Goal: Task Accomplishment & Management: Complete application form

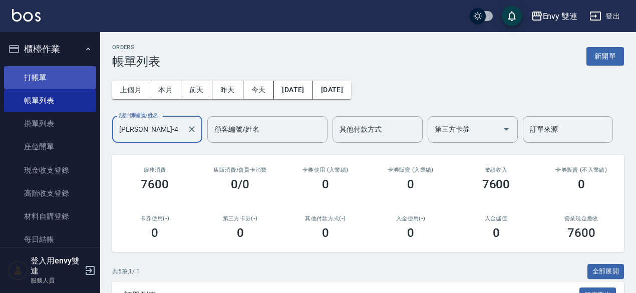
click at [36, 77] on link "打帳單" at bounding box center [50, 77] width 92 height 23
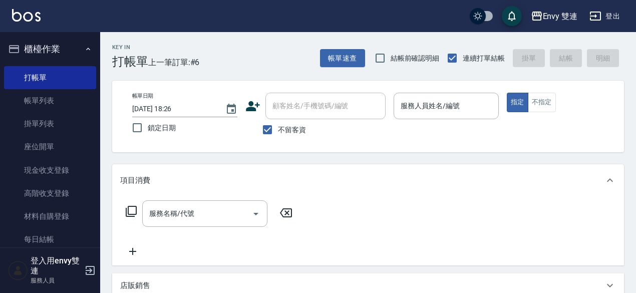
click at [249, 110] on icon at bounding box center [253, 106] width 14 height 10
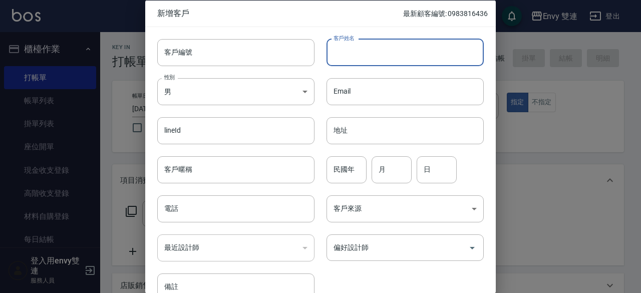
click at [362, 48] on input "客戶姓名" at bounding box center [405, 52] width 157 height 27
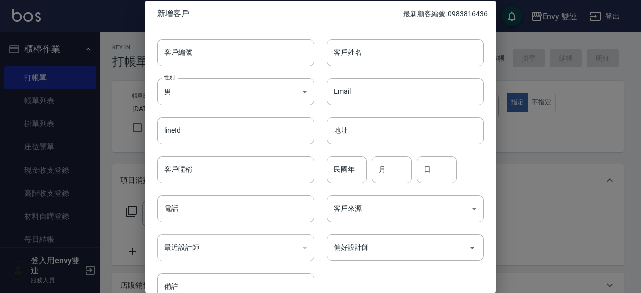
click at [452, 273] on div "客戶編號 客戶編號 客戶姓名 客戶姓名 性別 男 [DEMOGRAPHIC_DATA] 性別 Email Email lineId lineId 地址 地址 …" at bounding box center [314, 164] width 339 height 274
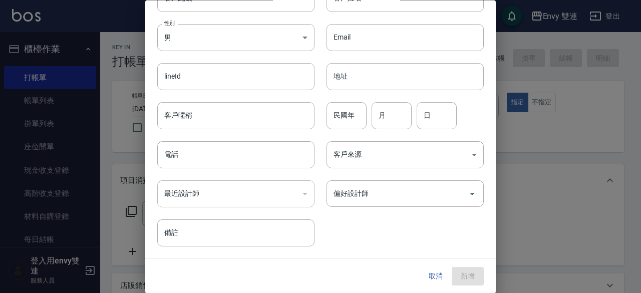
scroll to position [54, 0]
click at [430, 280] on button "取消" at bounding box center [436, 277] width 32 height 19
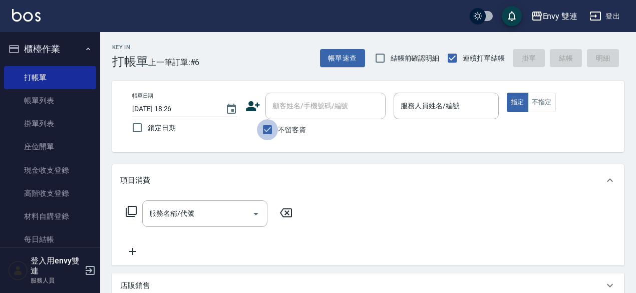
click at [276, 136] on input "不留客資" at bounding box center [267, 129] width 21 height 21
checkbox input "true"
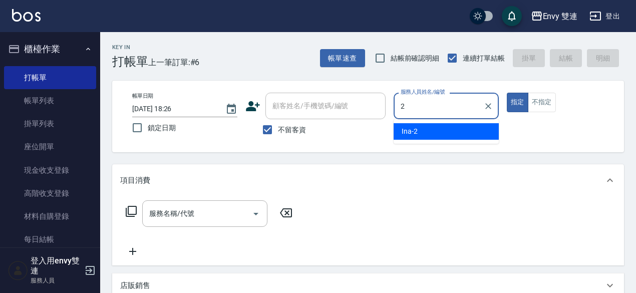
type input "Ina-2"
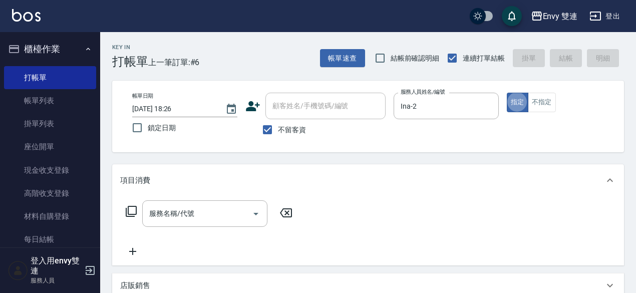
type button "true"
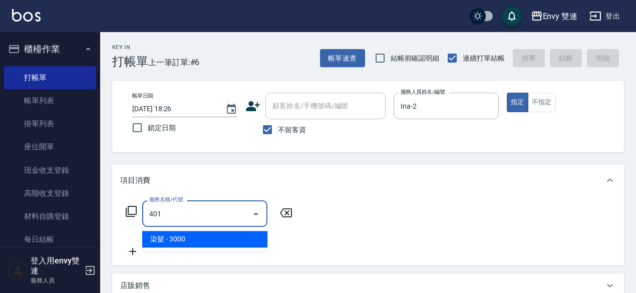
type input "染髮(401)"
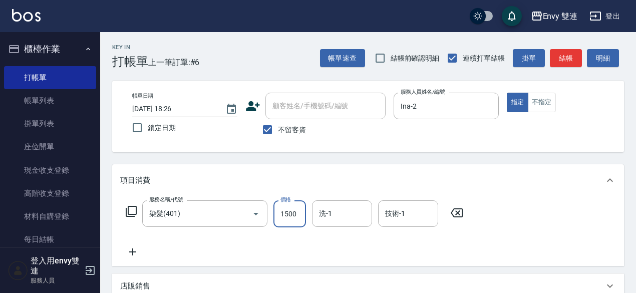
type input "1500"
click at [557, 56] on button "結帳" at bounding box center [566, 58] width 32 height 19
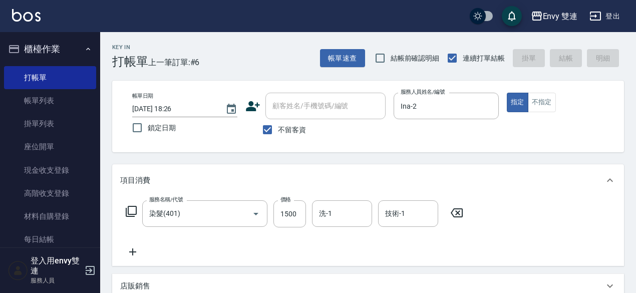
type input "[DATE] 18:27"
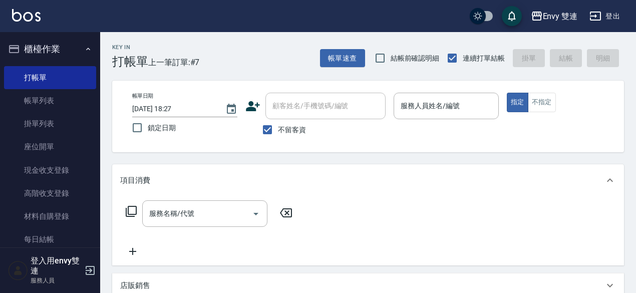
click at [256, 104] on icon at bounding box center [253, 106] width 15 height 15
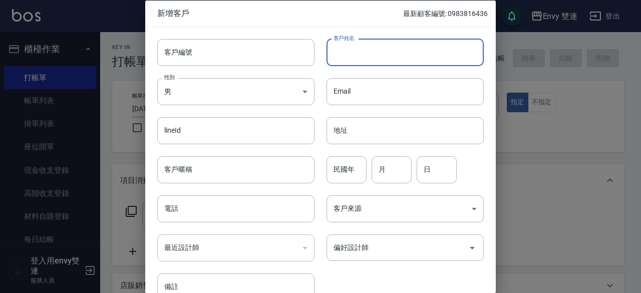
click at [377, 61] on input "客戶姓名" at bounding box center [405, 52] width 157 height 27
type input "[PERSON_NAME]"
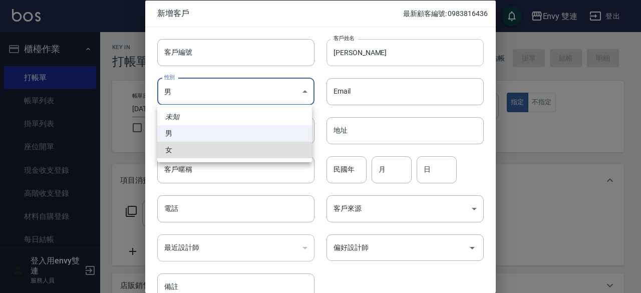
type input "[DEMOGRAPHIC_DATA]"
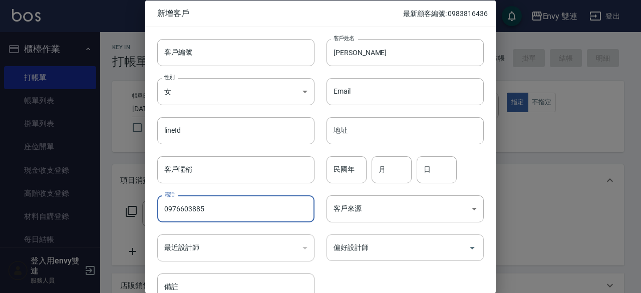
type input "0976603885"
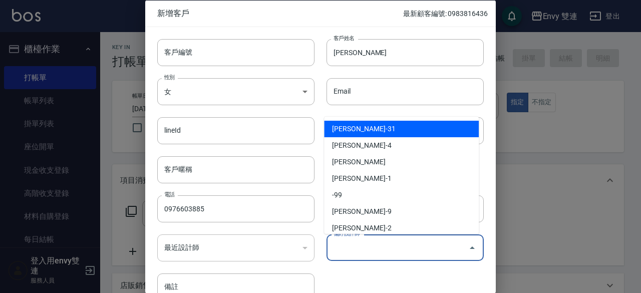
click at [398, 246] on input "偏好設計師" at bounding box center [397, 248] width 133 height 18
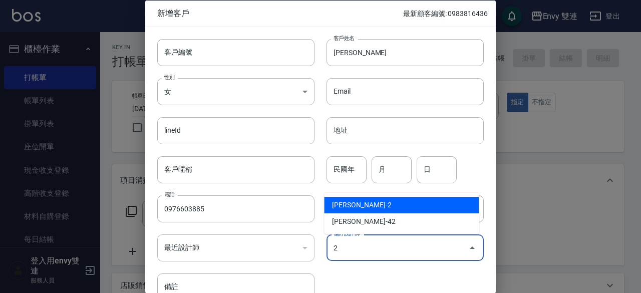
type input "[PERSON_NAME]"
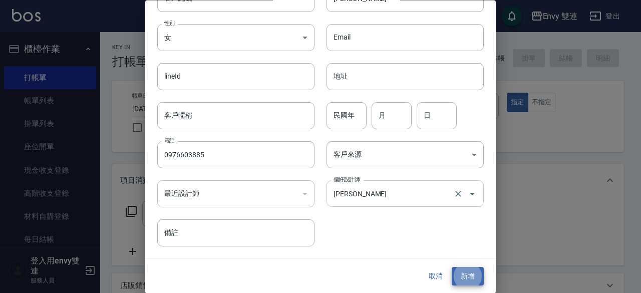
click at [452, 268] on button "新增" at bounding box center [468, 277] width 32 height 19
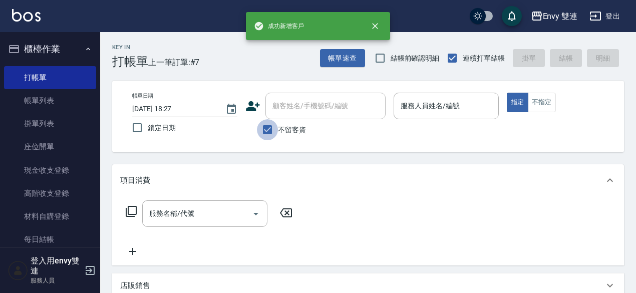
click at [272, 127] on input "不留客資" at bounding box center [267, 129] width 21 height 21
checkbox input "false"
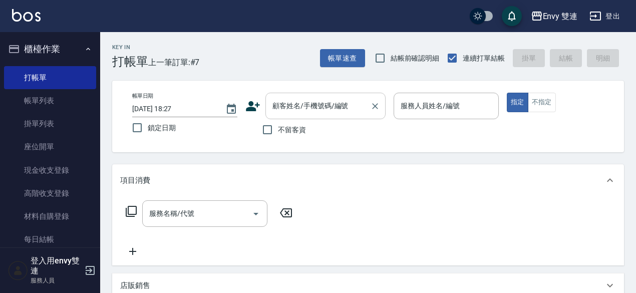
click at [306, 115] on div "顧客姓名/手機號碼/編號" at bounding box center [326, 106] width 120 height 27
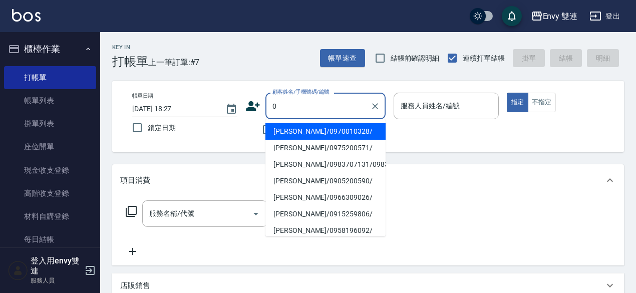
type input "[PERSON_NAME]/0970010328/"
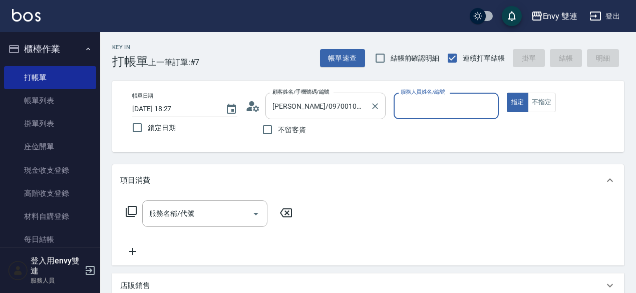
type input "Zoe-9"
click at [507, 93] on button "指定" at bounding box center [518, 103] width 22 height 20
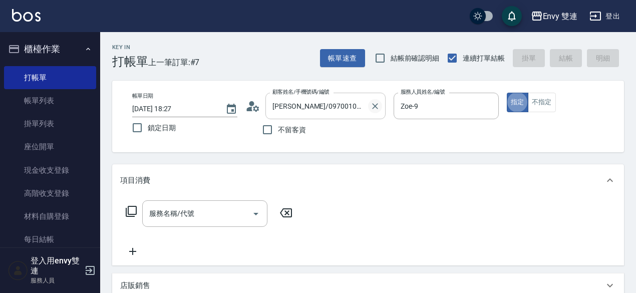
click at [380, 110] on button "Clear" at bounding box center [375, 106] width 14 height 14
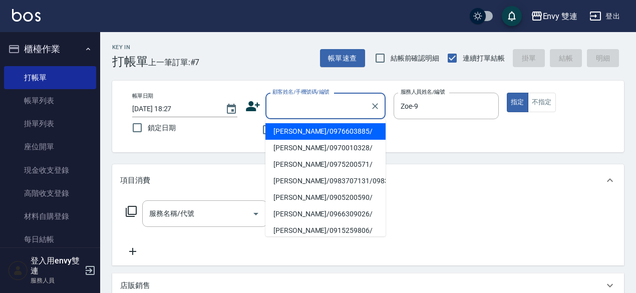
click at [314, 109] on input "顧客姓名/手機號碼/編號" at bounding box center [318, 106] width 96 height 18
click at [317, 127] on li "[PERSON_NAME]/0976603885/" at bounding box center [326, 131] width 120 height 17
type input "[PERSON_NAME]/0976603885/"
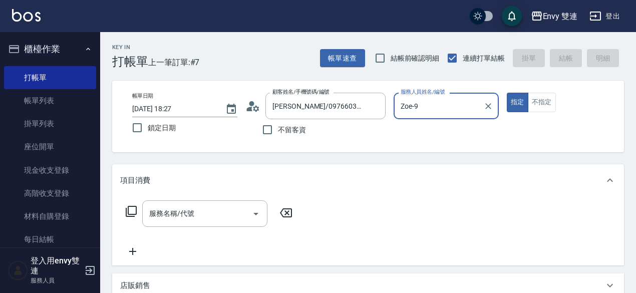
type input "Ina-2"
click at [507, 93] on button "指定" at bounding box center [518, 103] width 22 height 20
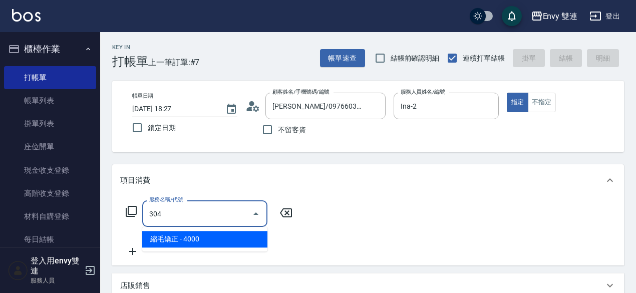
type input "縮毛矯正 (304)"
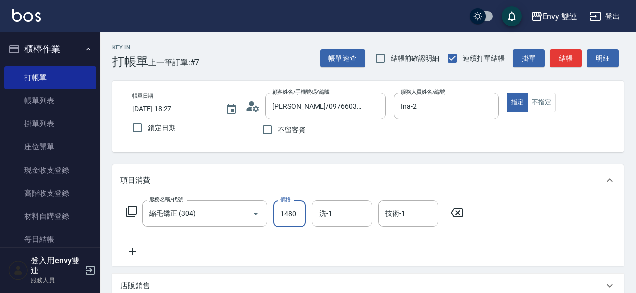
type input "1480"
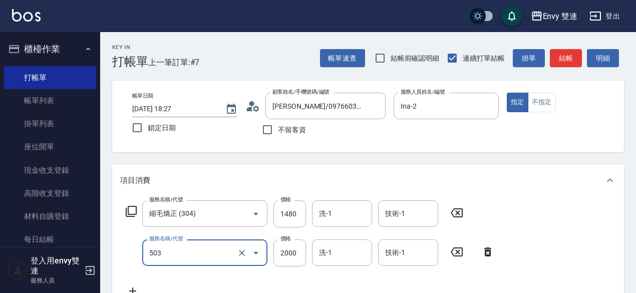
type input "日本結構二段式(503)"
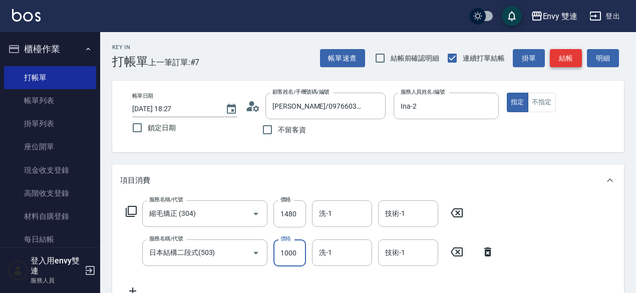
type input "1000"
click at [575, 56] on button "結帳" at bounding box center [566, 58] width 32 height 19
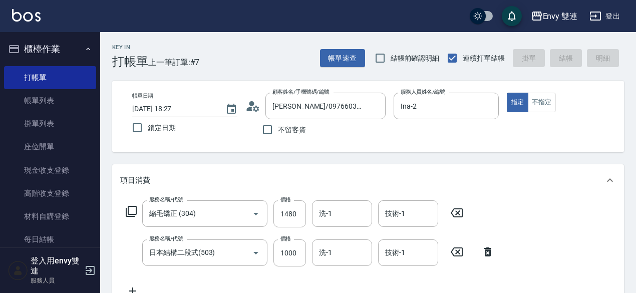
type input "[DATE] 18:28"
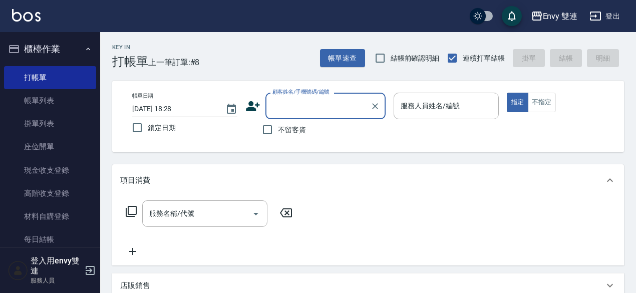
click at [316, 99] on input "顧客姓名/手機號碼/編號" at bounding box center [318, 106] width 96 height 18
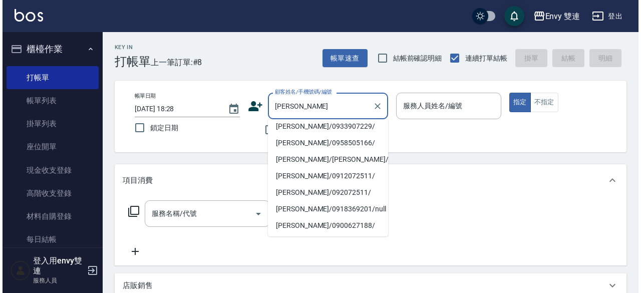
scroll to position [0, 0]
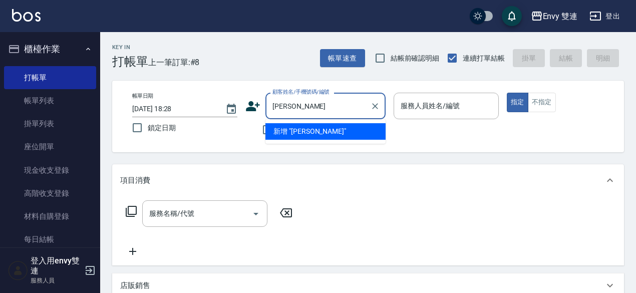
click at [360, 124] on li "新增 "[PERSON_NAME]"" at bounding box center [326, 131] width 120 height 17
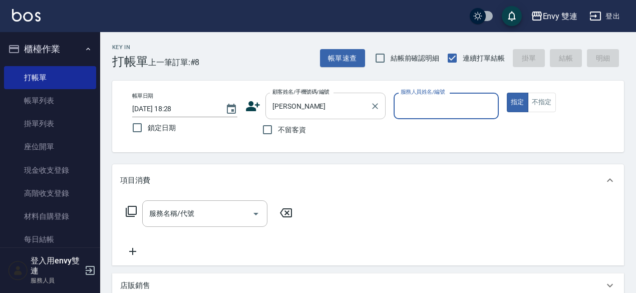
click at [318, 96] on div "[PERSON_NAME] 顧客姓名/手機號碼/編號" at bounding box center [326, 106] width 120 height 27
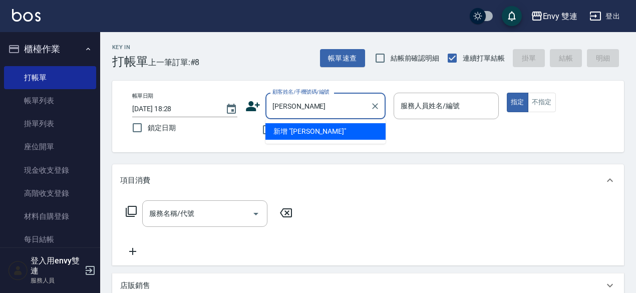
click at [271, 109] on input "[PERSON_NAME]" at bounding box center [318, 106] width 96 height 18
drag, startPoint x: 271, startPoint y: 109, endPoint x: 294, endPoint y: 109, distance: 22.6
click at [294, 109] on input "[PERSON_NAME]" at bounding box center [318, 106] width 96 height 18
type input "[PERSON_NAME]"
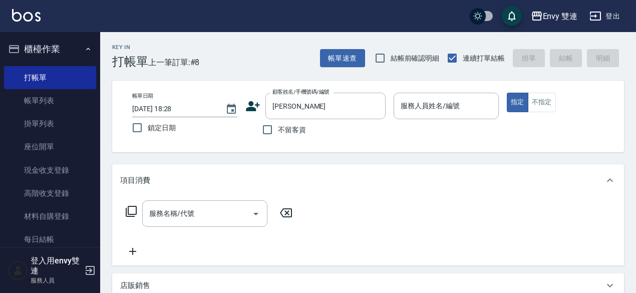
click at [255, 105] on icon at bounding box center [253, 106] width 15 height 15
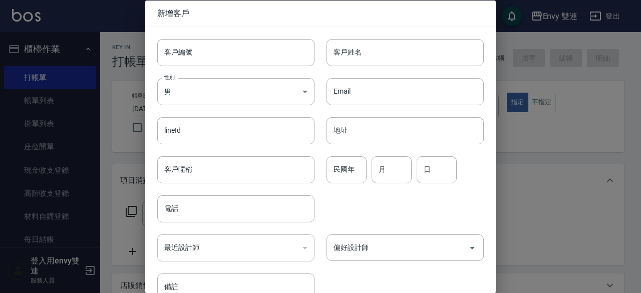
type input "[PERSON_NAME]"
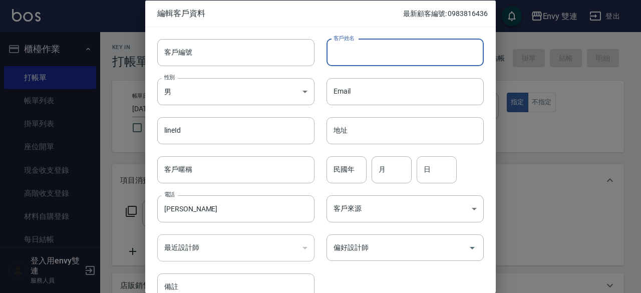
click at [374, 46] on input "客戶姓名" at bounding box center [405, 52] width 157 height 27
paste input "[PERSON_NAME]"
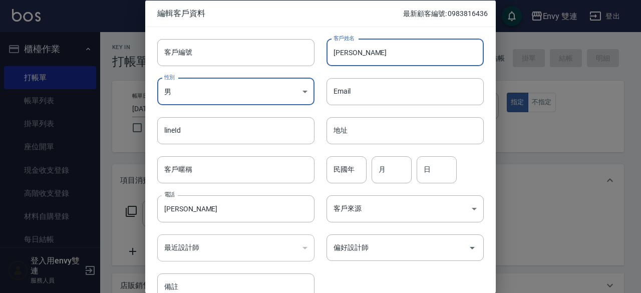
type input "[PERSON_NAME]"
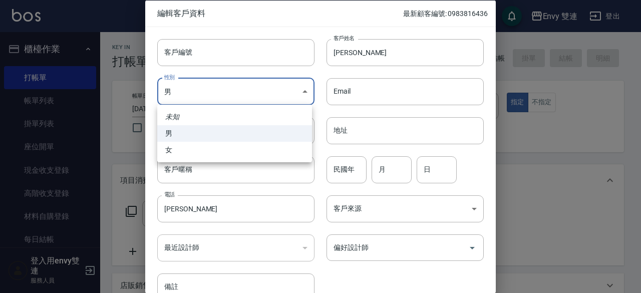
click at [262, 99] on body "Envy 雙連 登出 櫃檯作業 打帳單 帳單列表 掛單列表 座位開單 現金收支登錄 高階收支登錄 材料自購登錄 每日結帳 排班表 掃碼打卡 預約管理 預約管理…" at bounding box center [320, 263] width 641 height 527
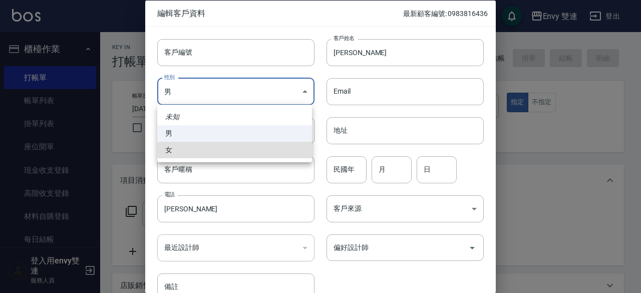
type input "[DEMOGRAPHIC_DATA]"
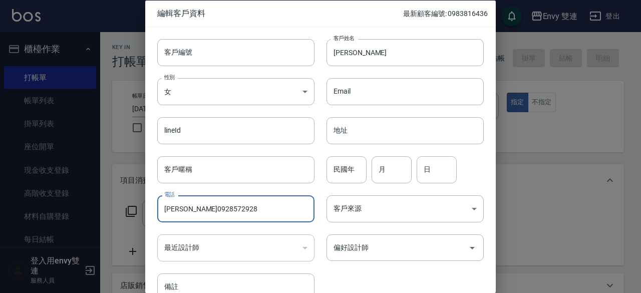
click at [170, 211] on input "[PERSON_NAME]0928572928" at bounding box center [235, 208] width 157 height 27
type input "0928572928"
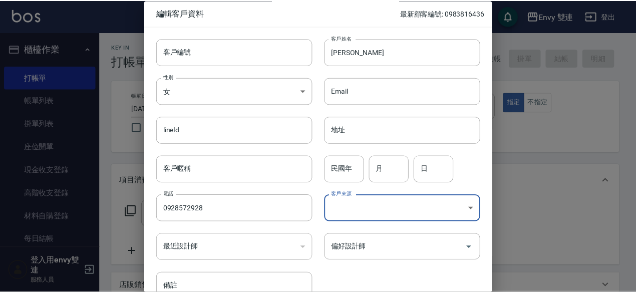
scroll to position [54, 0]
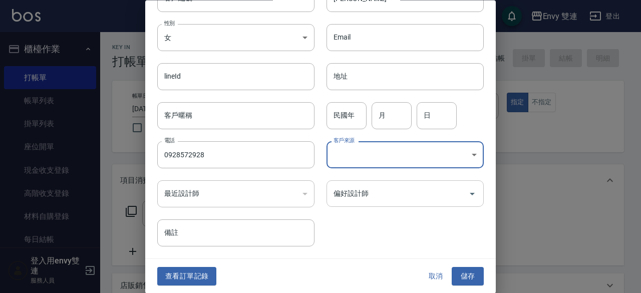
click at [439, 182] on div "偏好設計師" at bounding box center [405, 194] width 157 height 27
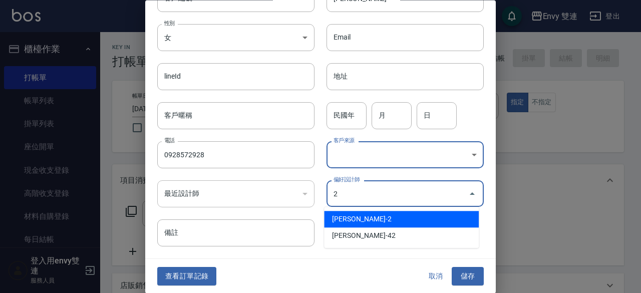
type input "[PERSON_NAME]"
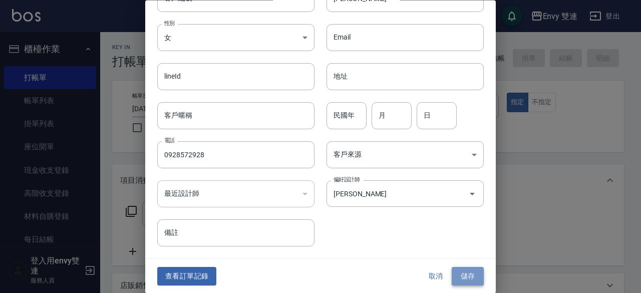
click at [475, 274] on button "儲存" at bounding box center [468, 277] width 32 height 19
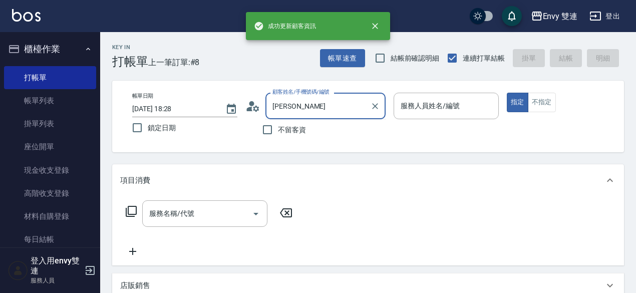
click at [334, 113] on input "[PERSON_NAME]" at bounding box center [318, 106] width 96 height 18
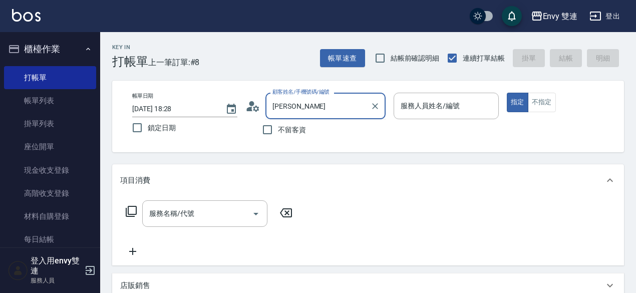
click at [310, 108] on input "[PERSON_NAME]" at bounding box center [318, 106] width 96 height 18
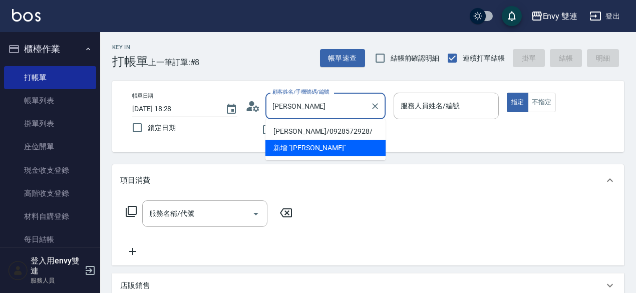
type input "[PERSON_NAME]/0928572928/"
type input "Ina-2"
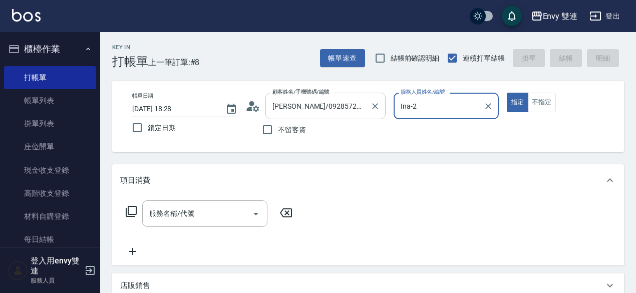
click at [507, 93] on button "指定" at bounding box center [518, 103] width 22 height 20
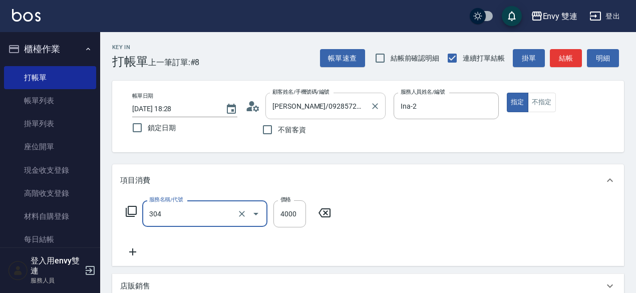
type input "縮毛矯正 (304)"
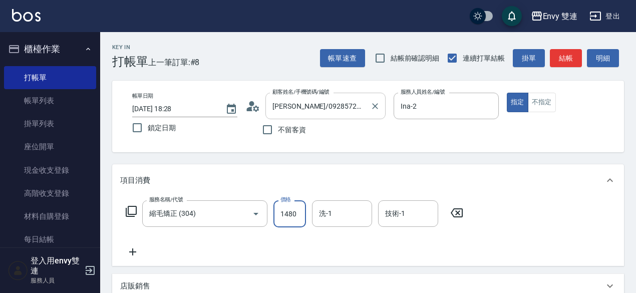
type input "1480"
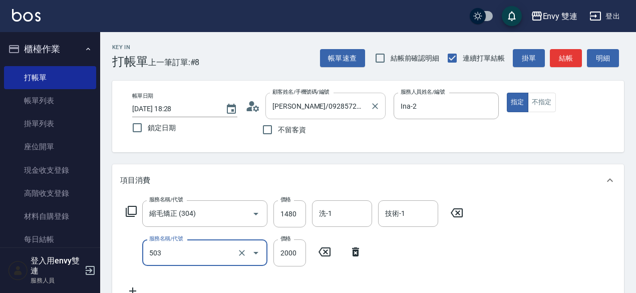
type input "日本結構二段式(503)"
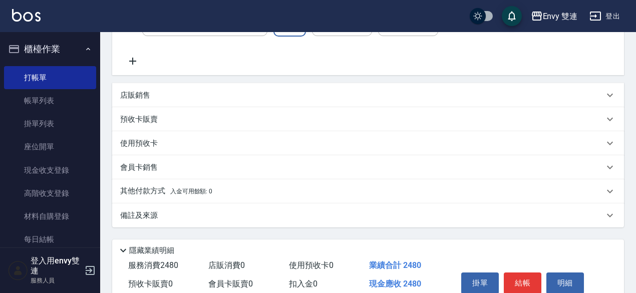
scroll to position [275, 0]
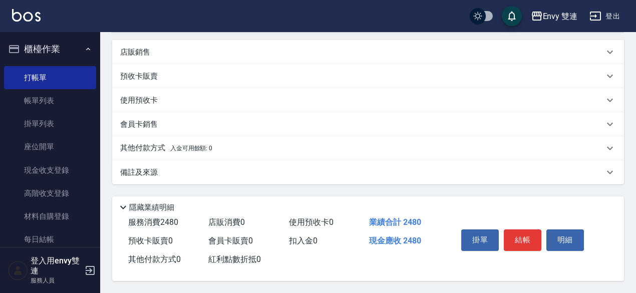
type input "1000"
click at [199, 147] on span "入金可用餘額: 0" at bounding box center [191, 148] width 43 height 7
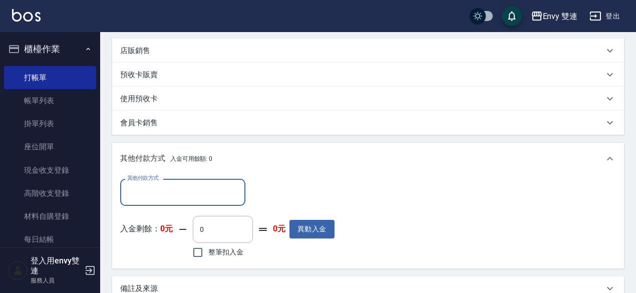
scroll to position [0, 0]
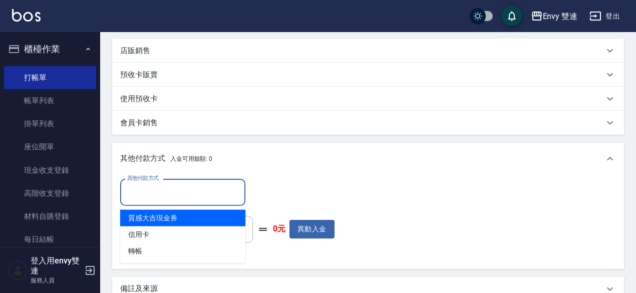
click at [201, 191] on input "其他付款方式" at bounding box center [183, 192] width 116 height 18
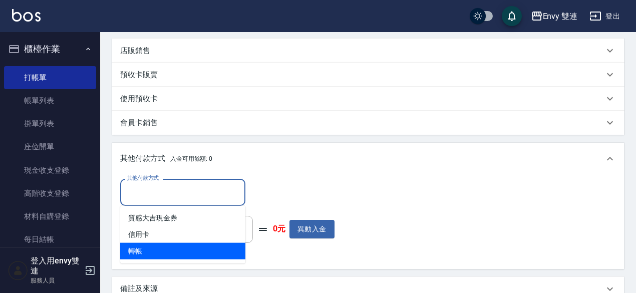
click at [177, 262] on ul "質感大吉現金券 信用卡 轉帳" at bounding box center [182, 235] width 125 height 58
click at [181, 254] on span "轉帳" at bounding box center [182, 251] width 125 height 17
type input "轉帳"
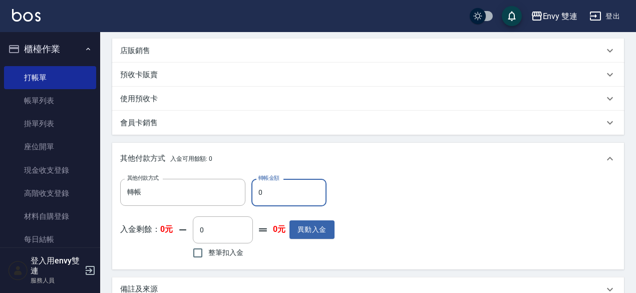
click at [293, 192] on input "0" at bounding box center [289, 192] width 75 height 27
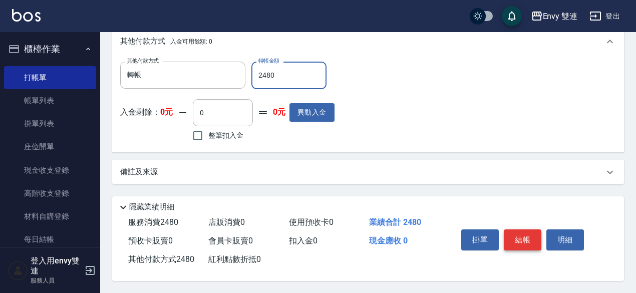
type input "2480"
click at [509, 237] on button "結帳" at bounding box center [523, 240] width 38 height 21
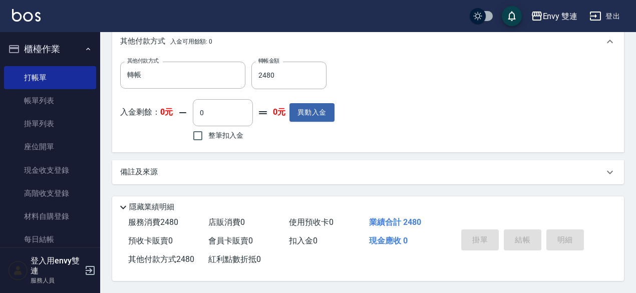
type input "[DATE] 18:30"
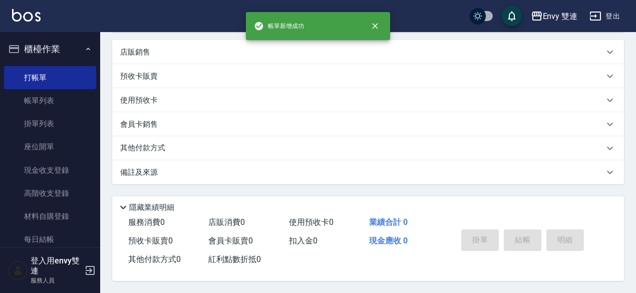
scroll to position [0, 0]
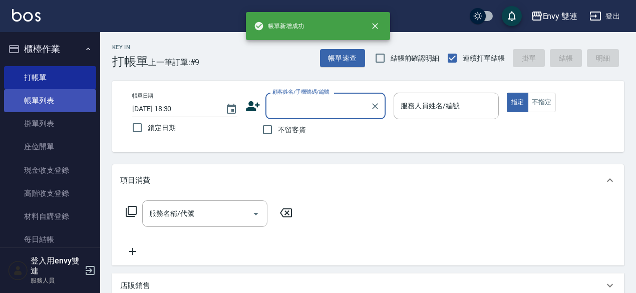
click at [57, 98] on link "帳單列表" at bounding box center [50, 100] width 92 height 23
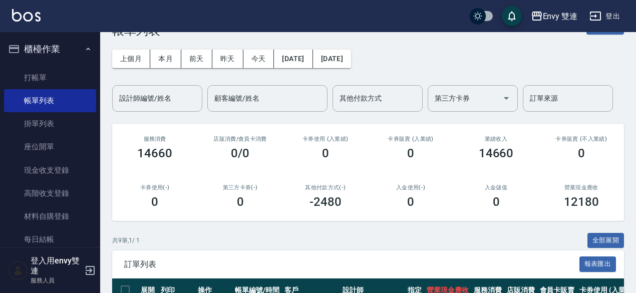
scroll to position [28, 0]
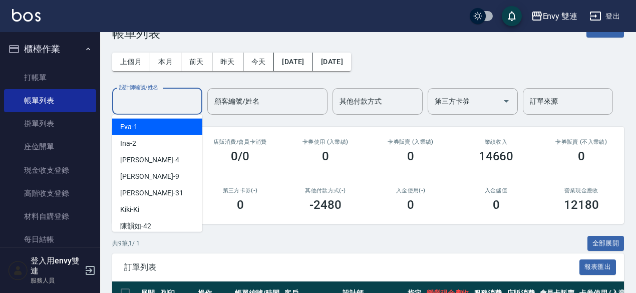
click at [168, 101] on input "設計師編號/姓名" at bounding box center [157, 102] width 81 height 18
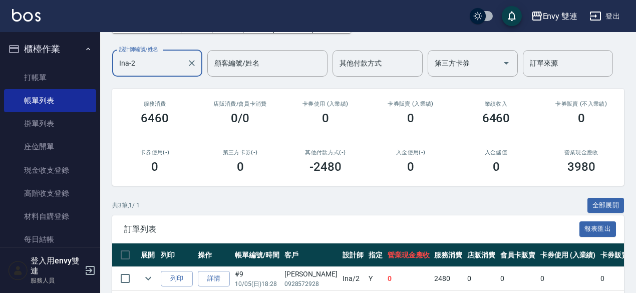
scroll to position [0, 0]
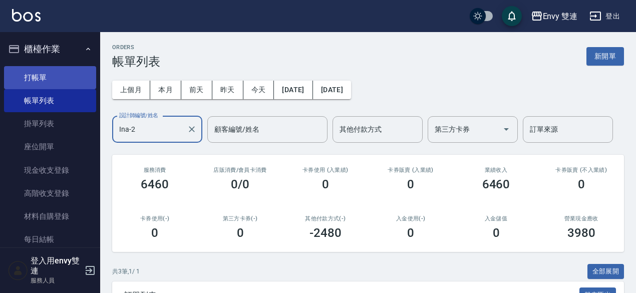
type input "Ina-2"
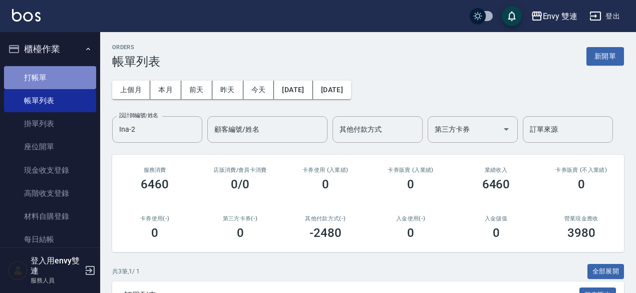
click at [70, 71] on link "打帳單" at bounding box center [50, 77] width 92 height 23
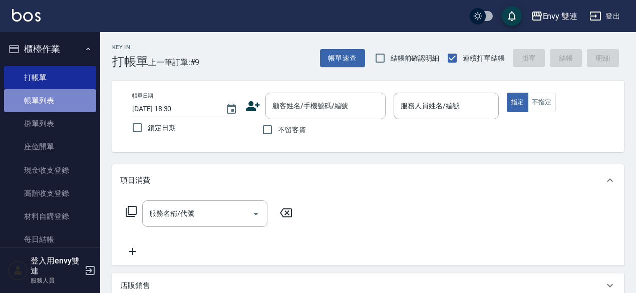
click at [67, 91] on link "帳單列表" at bounding box center [50, 100] width 92 height 23
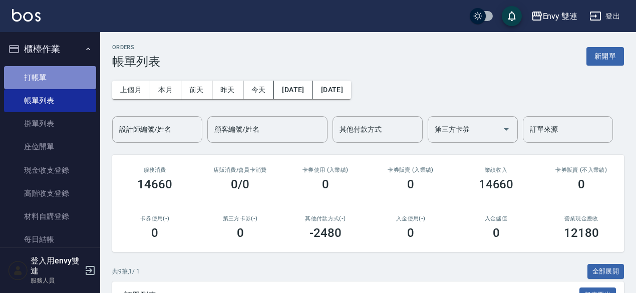
click at [67, 82] on link "打帳單" at bounding box center [50, 77] width 92 height 23
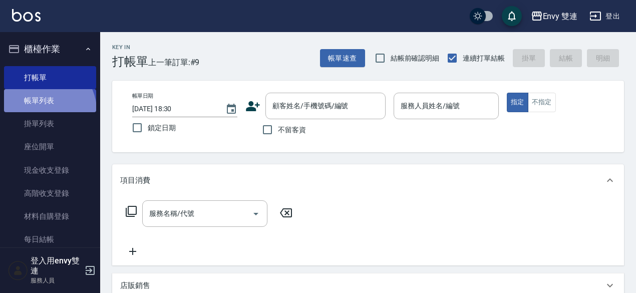
click at [46, 110] on link "帳單列表" at bounding box center [50, 100] width 92 height 23
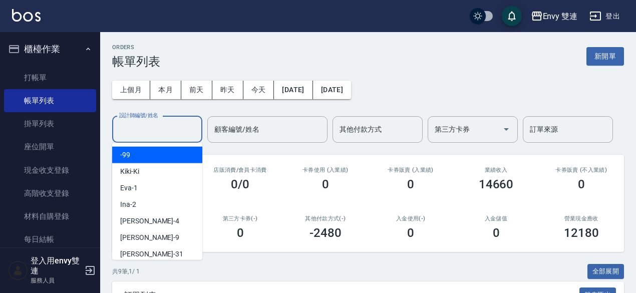
click at [151, 122] on input "設計師編號/姓名" at bounding box center [157, 130] width 81 height 18
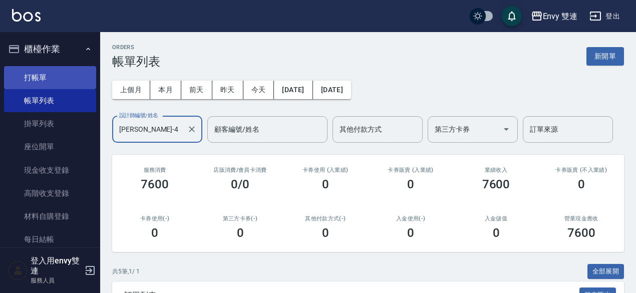
type input "[PERSON_NAME]-4"
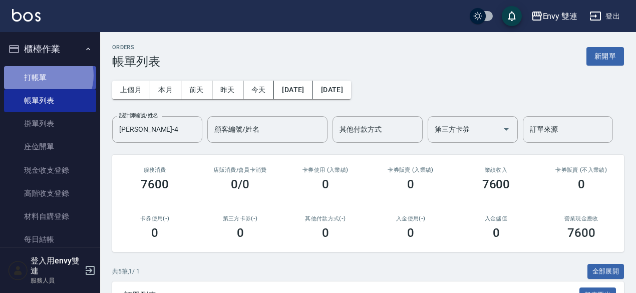
click at [43, 75] on link "打帳單" at bounding box center [50, 77] width 92 height 23
